Goal: Transaction & Acquisition: Download file/media

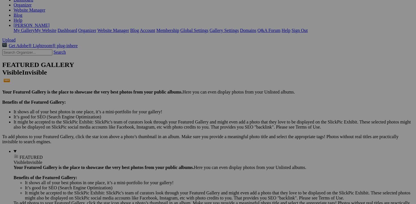
scroll to position [90, 0]
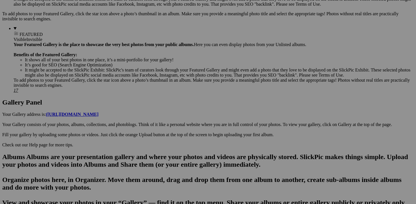
scroll to position [214, 0]
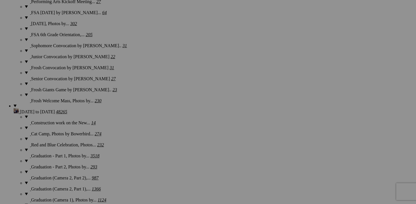
scroll to position [1176, 0]
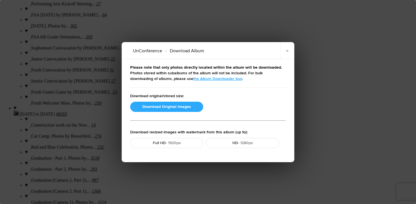
click at [159, 109] on button "Download Original Images" at bounding box center [166, 107] width 73 height 10
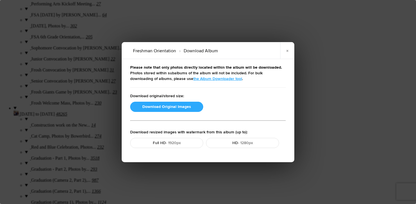
click at [151, 107] on button "Download Original Images" at bounding box center [166, 107] width 73 height 10
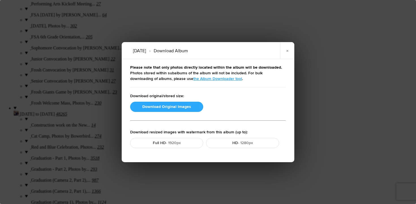
click at [145, 105] on button "Download Original Images" at bounding box center [166, 107] width 73 height 10
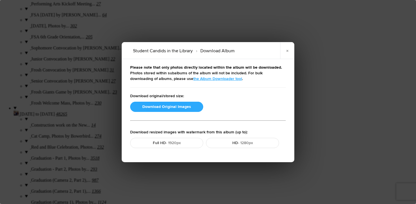
click at [160, 107] on button "Download Original Images" at bounding box center [166, 107] width 73 height 10
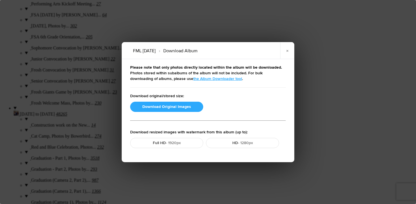
click at [182, 108] on button "Download Original Images" at bounding box center [166, 107] width 73 height 10
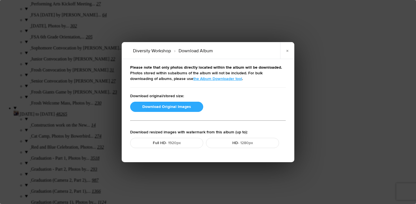
click at [183, 108] on button "Download Original Images" at bounding box center [166, 107] width 73 height 10
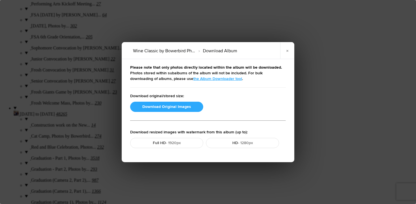
click at [177, 106] on button "Download Original Images" at bounding box center [166, 107] width 73 height 10
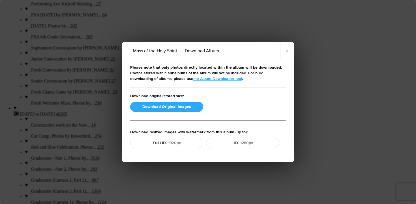
click at [158, 105] on button "Download Original Images" at bounding box center [166, 107] width 73 height 10
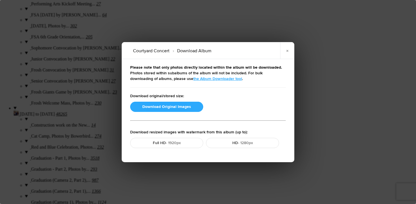
click at [138, 108] on button "Download Original Images" at bounding box center [166, 107] width 73 height 10
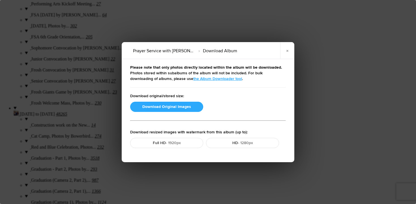
click at [147, 108] on button "Download Original Images" at bounding box center [166, 107] width 73 height 10
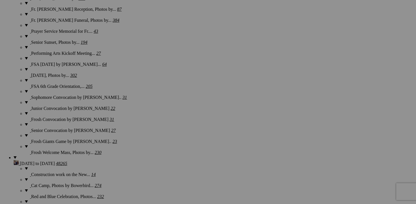
scroll to position [1124, 0]
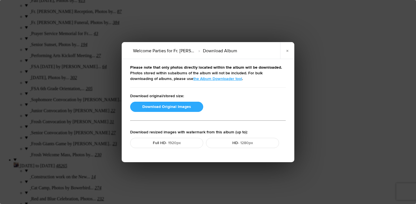
click at [176, 107] on button "Download Original Images" at bounding box center [166, 107] width 73 height 10
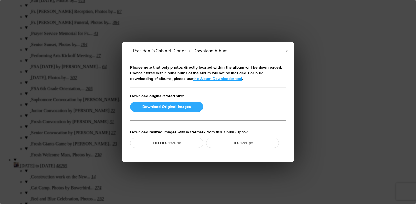
click at [144, 105] on button "Download Original Images" at bounding box center [166, 107] width 73 height 10
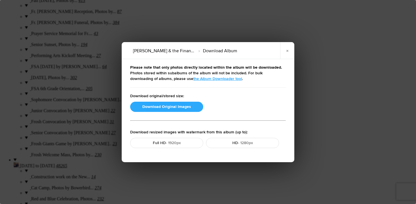
click at [159, 106] on button "Download Original Images" at bounding box center [166, 107] width 73 height 10
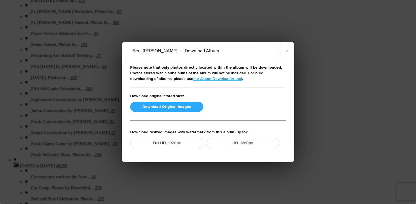
click at [151, 105] on button "Download Original Images" at bounding box center [166, 107] width 73 height 10
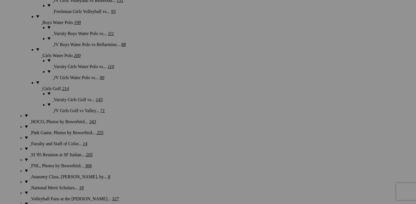
scroll to position [750, 0]
